Goal: Information Seeking & Learning: Learn about a topic

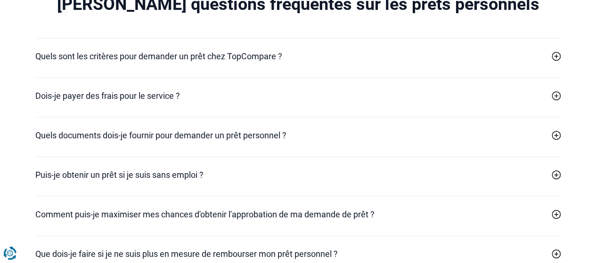
scroll to position [3345, 0]
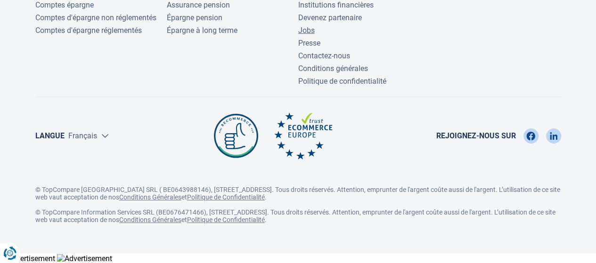
click at [312, 27] on link "Jobs" at bounding box center [306, 30] width 16 height 9
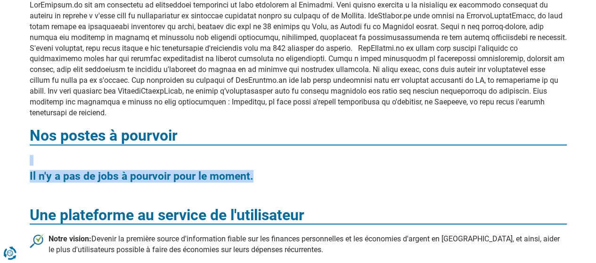
drag, startPoint x: 280, startPoint y: 167, endPoint x: 17, endPoint y: 149, distance: 263.4
click at [17, 149] on div "Une entreprise jeune et dynamique Nos postes à pourvoir Il n'y a pas de jobs à …" at bounding box center [298, 238] width 596 height 597
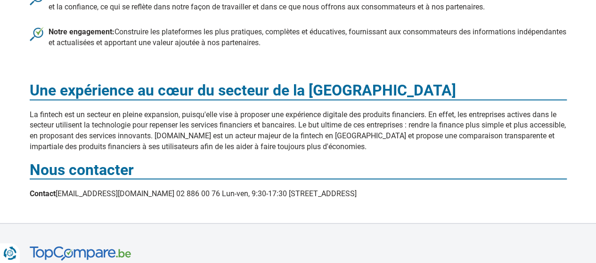
scroll to position [314, 0]
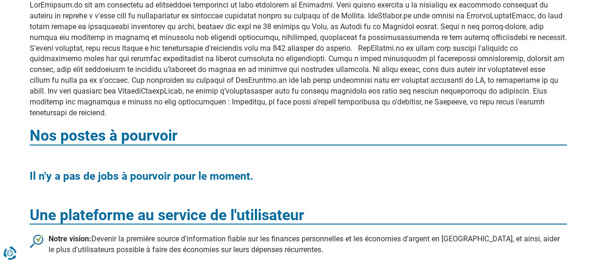
click at [325, 71] on div "Une entreprise jeune et dynamique Nos postes à pourvoir Il n'y a pas de jobs à …" at bounding box center [298, 239] width 551 height 550
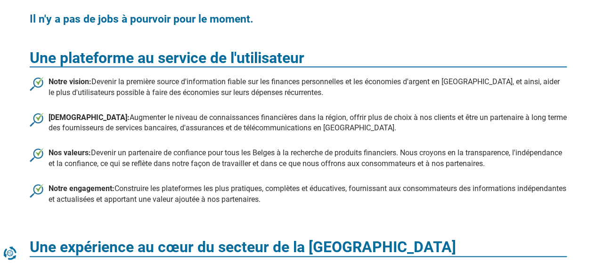
scroll to position [942, 0]
